Goal: Transaction & Acquisition: Purchase product/service

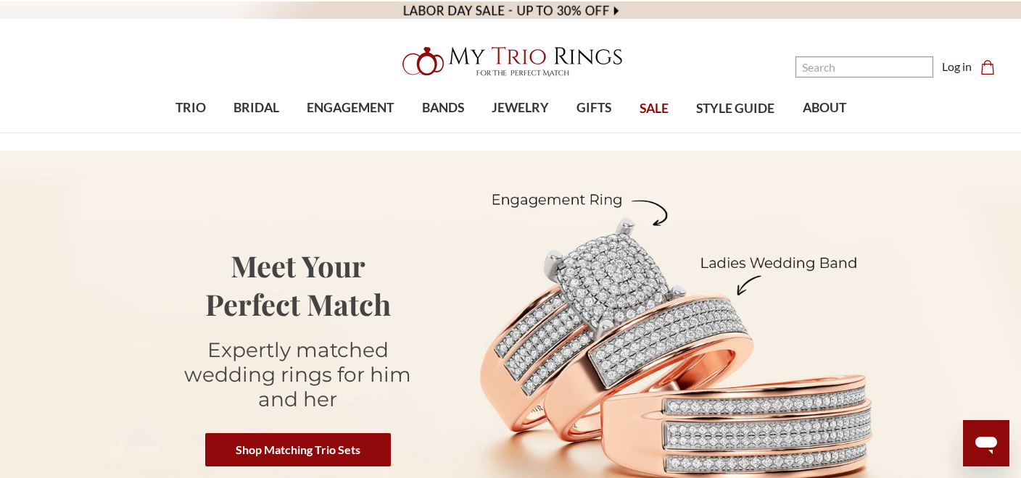
click at [655, 109] on span "SALE" at bounding box center [653, 108] width 29 height 19
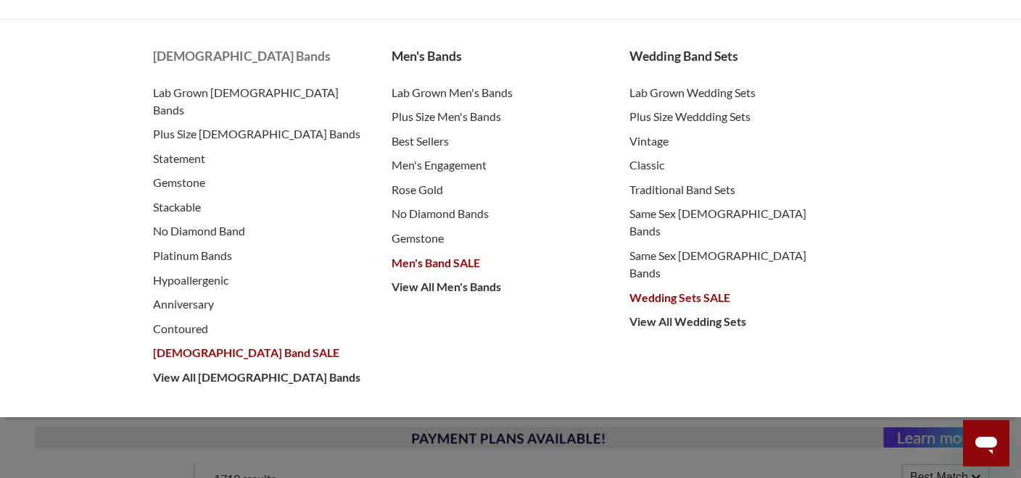
scroll to position [115, 0]
click at [212, 344] on span "[DEMOGRAPHIC_DATA] Band SALE" at bounding box center [258, 352] width 210 height 17
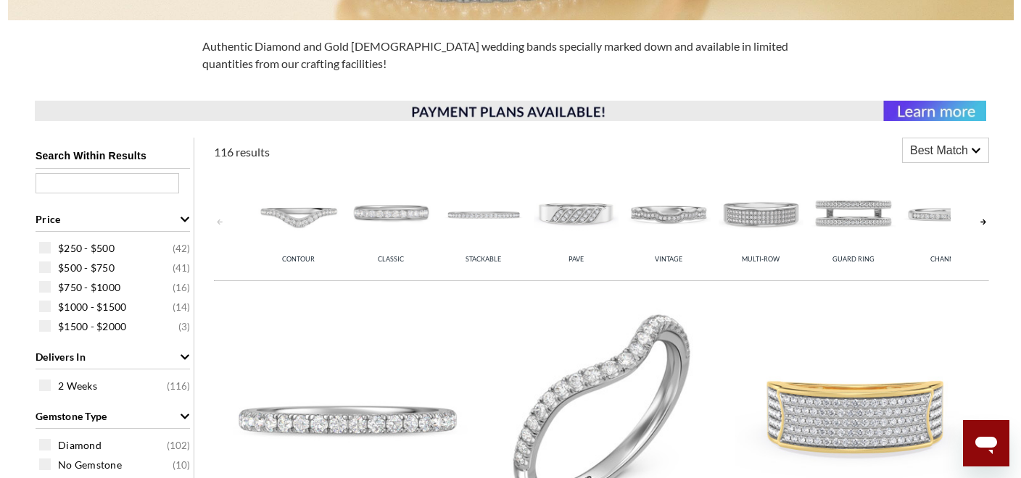
scroll to position [453, 0]
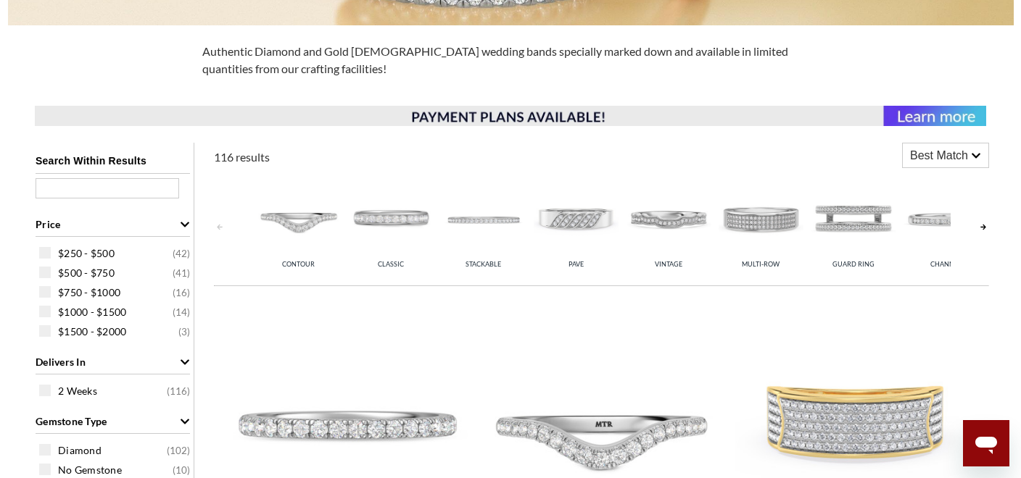
click at [967, 154] on span "Best Match" at bounding box center [939, 155] width 58 height 17
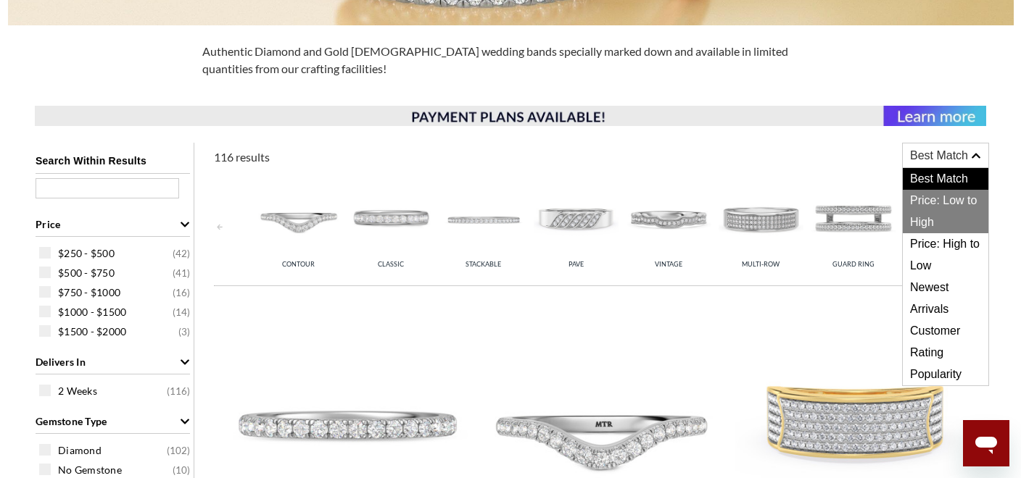
click at [942, 191] on span "Price: Low to High" at bounding box center [946, 211] width 86 height 43
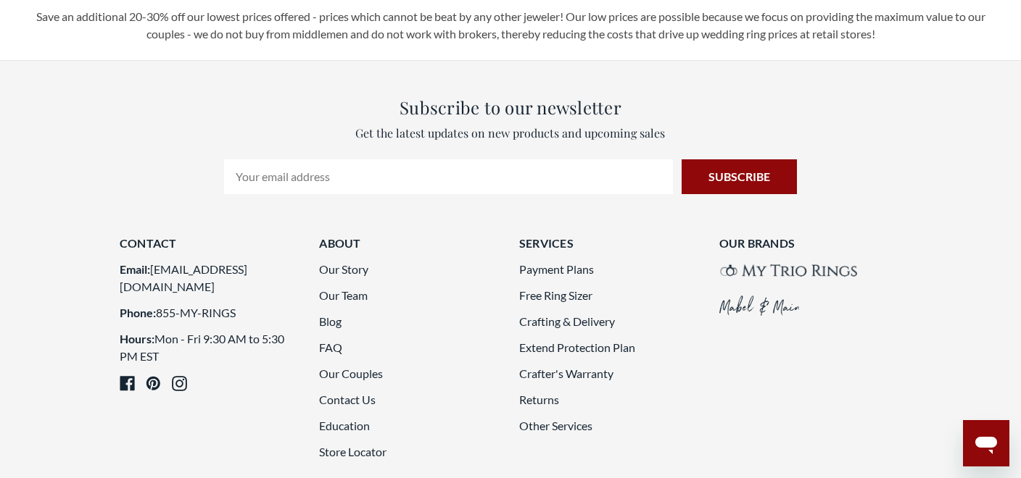
scroll to position [3941, 0]
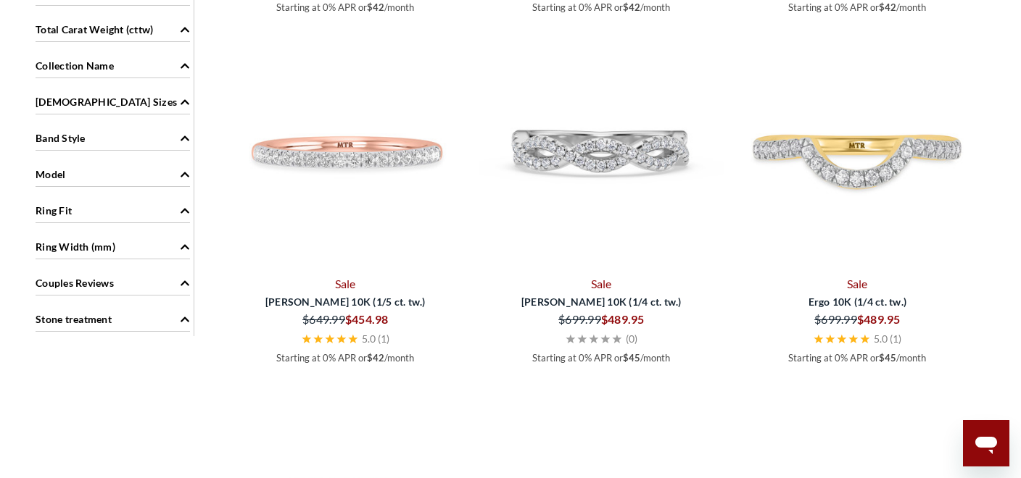
scroll to position [1421, 0]
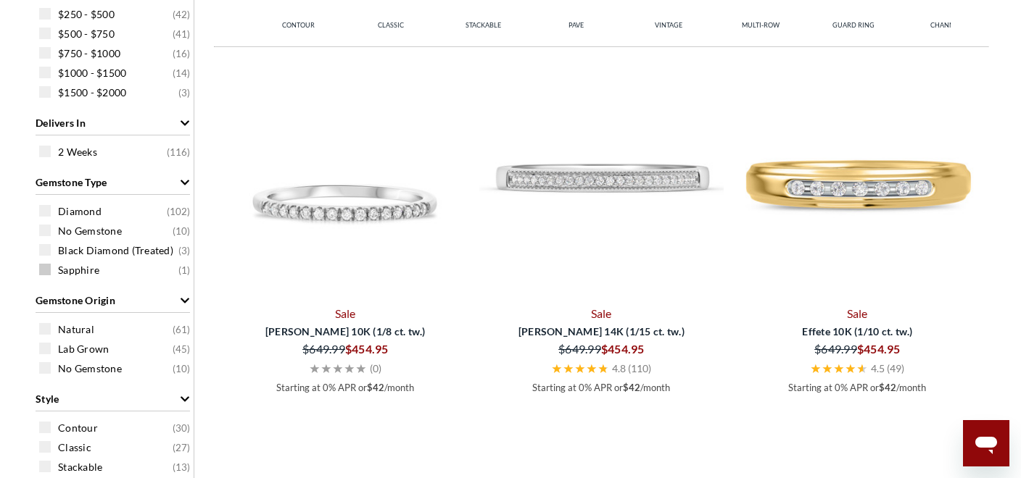
click at [71, 270] on span "Sapphire" at bounding box center [78, 270] width 41 height 14
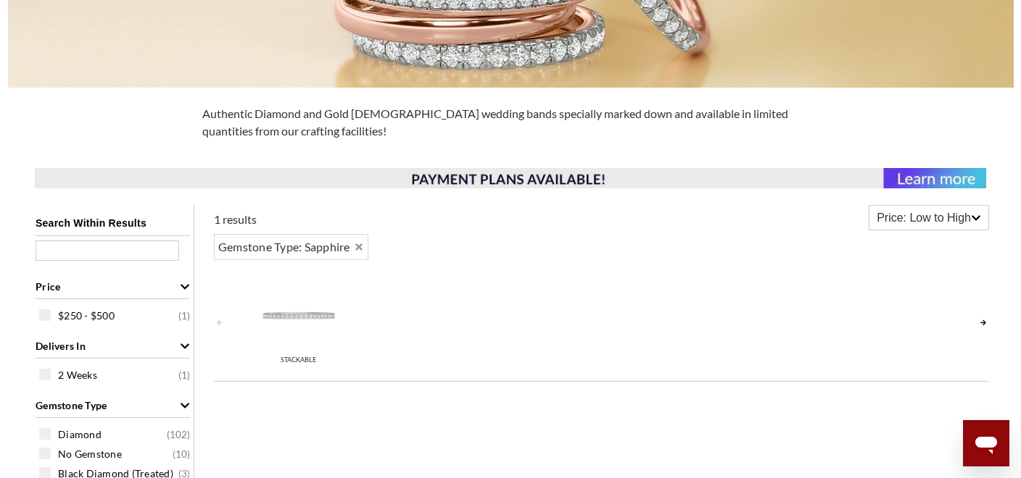
scroll to position [299, 0]
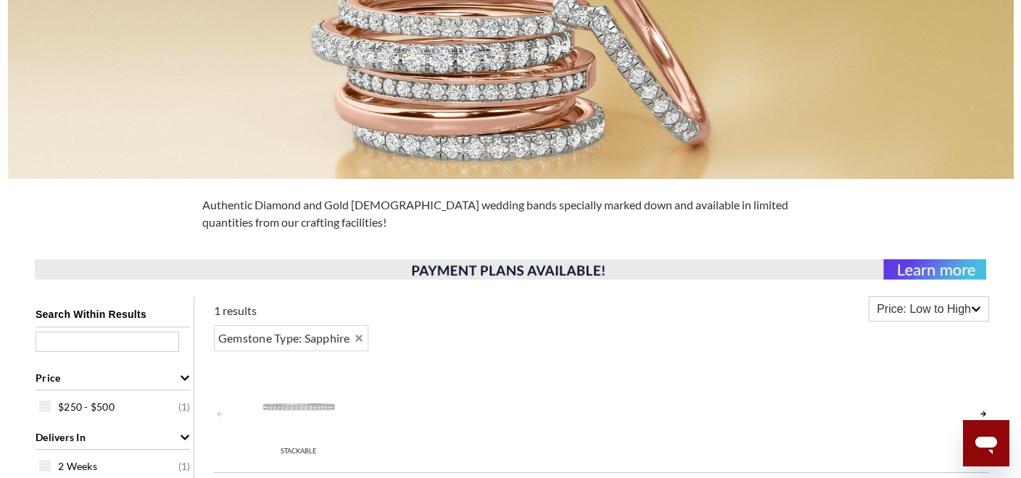
click at [130, 336] on input "text" at bounding box center [108, 342] width 144 height 20
type input "gemstone"
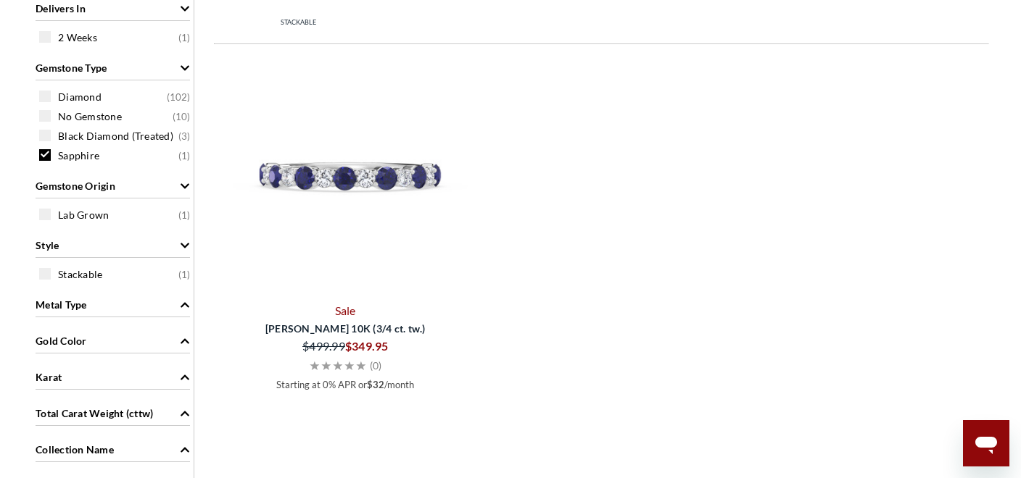
scroll to position [714, 0]
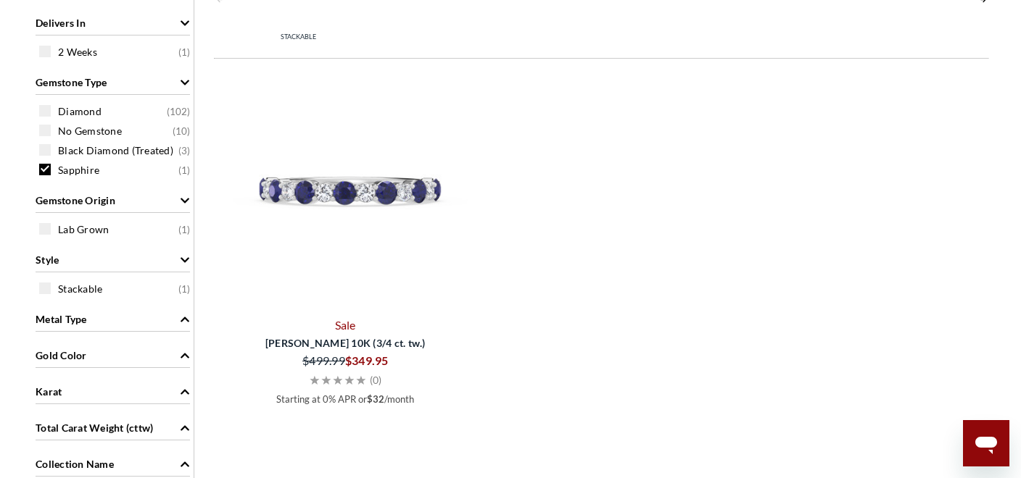
click at [42, 169] on span at bounding box center [45, 170] width 12 height 12
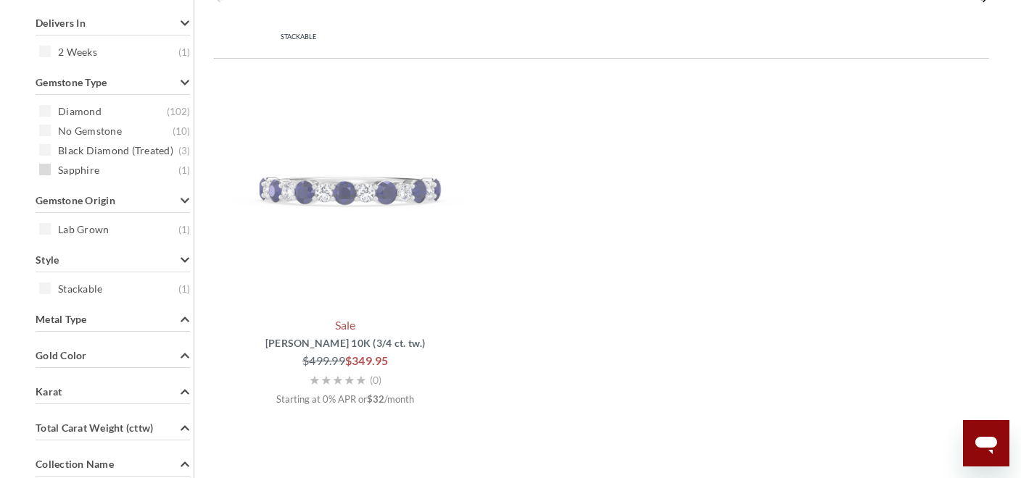
scroll to position [579, 0]
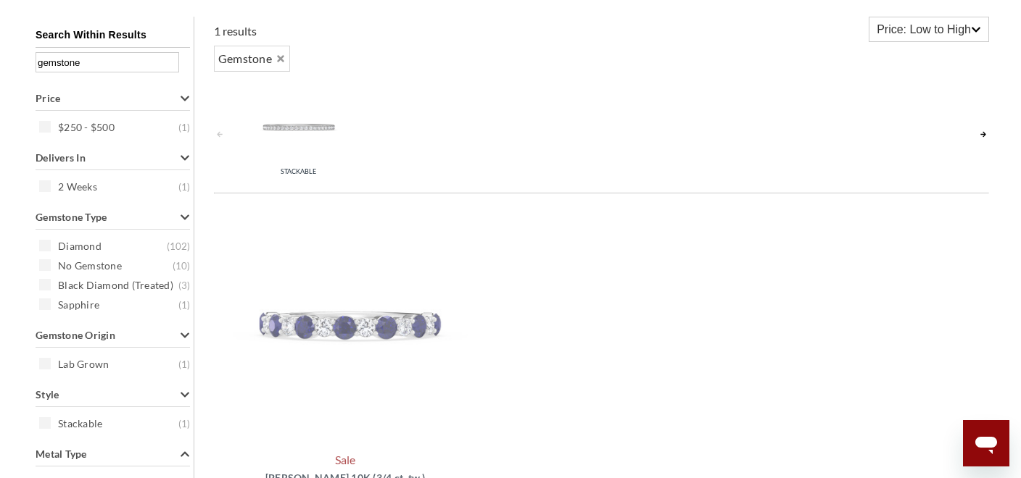
click at [101, 67] on input "gemstone" at bounding box center [108, 62] width 144 height 20
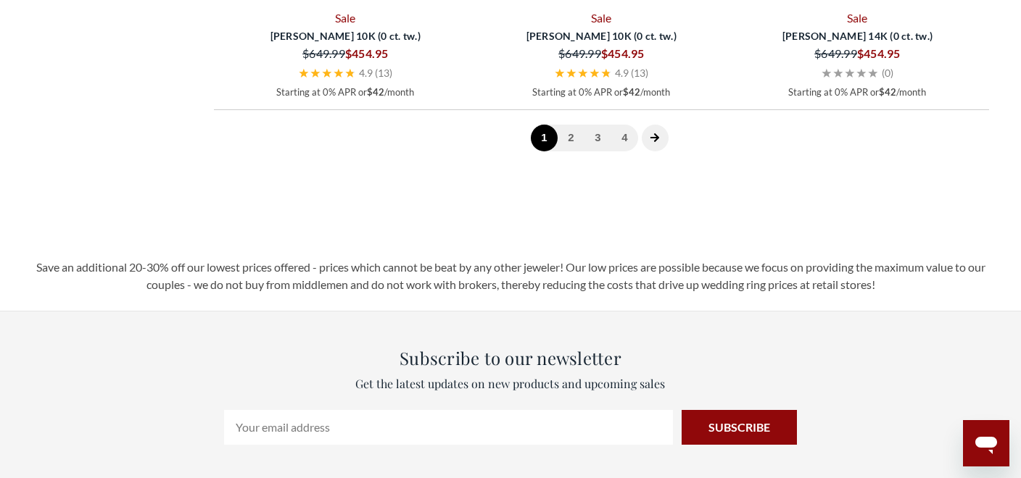
scroll to position [4206, 0]
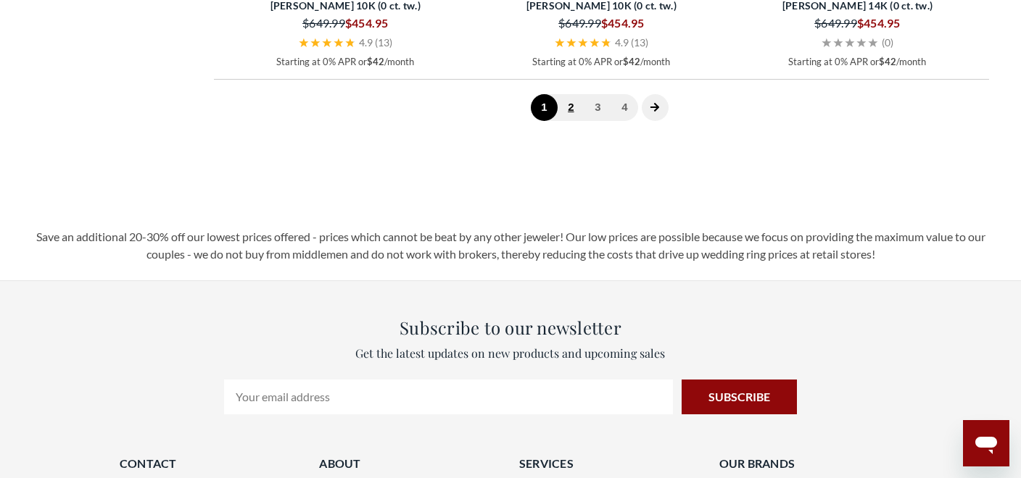
click at [571, 105] on link "2" at bounding box center [571, 107] width 27 height 27
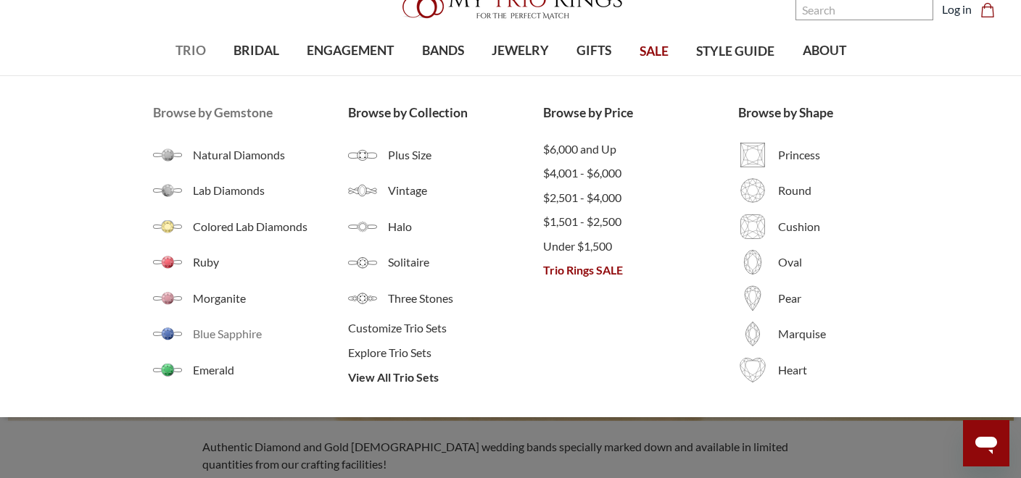
scroll to position [58, 0]
click at [206, 259] on span "Ruby" at bounding box center [270, 261] width 155 height 17
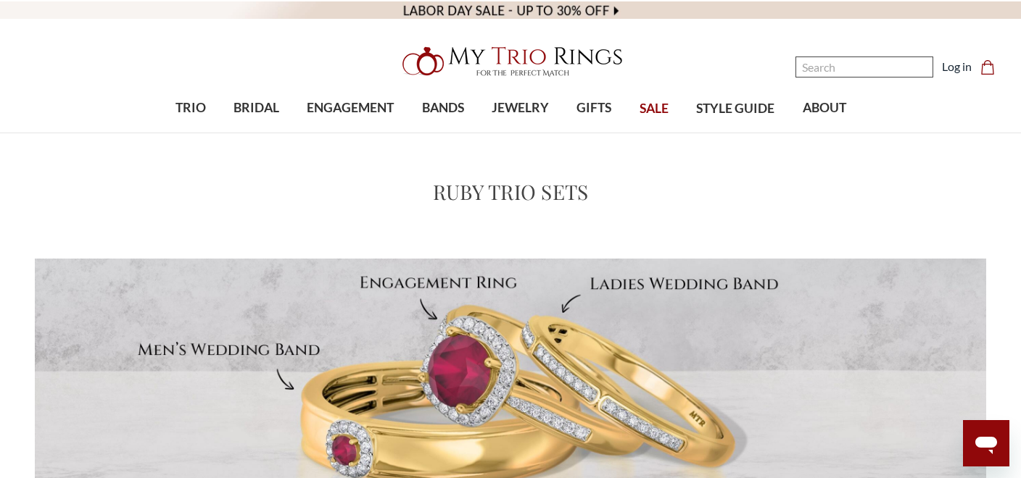
click at [859, 64] on input "Search" at bounding box center [864, 67] width 138 height 21
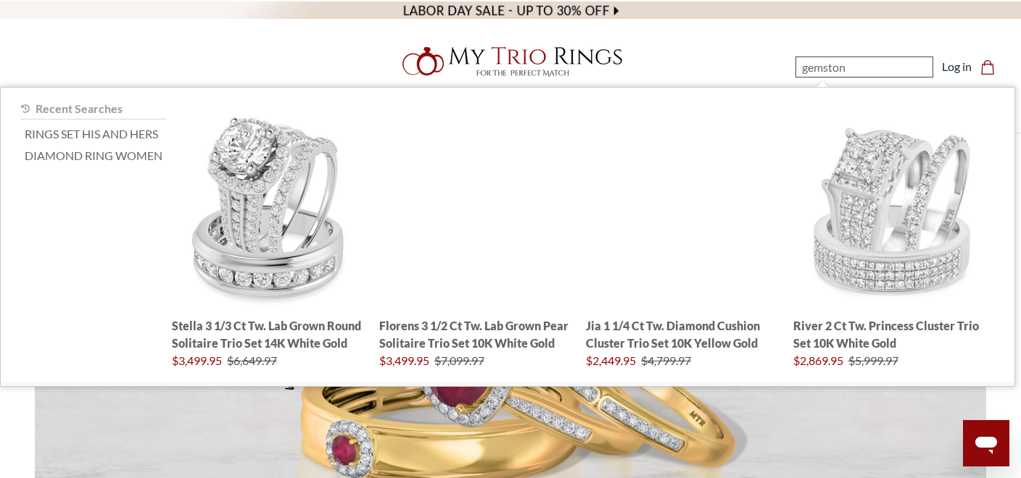
type input "gemstone"
